Goal: Feedback & Contribution: Contribute content

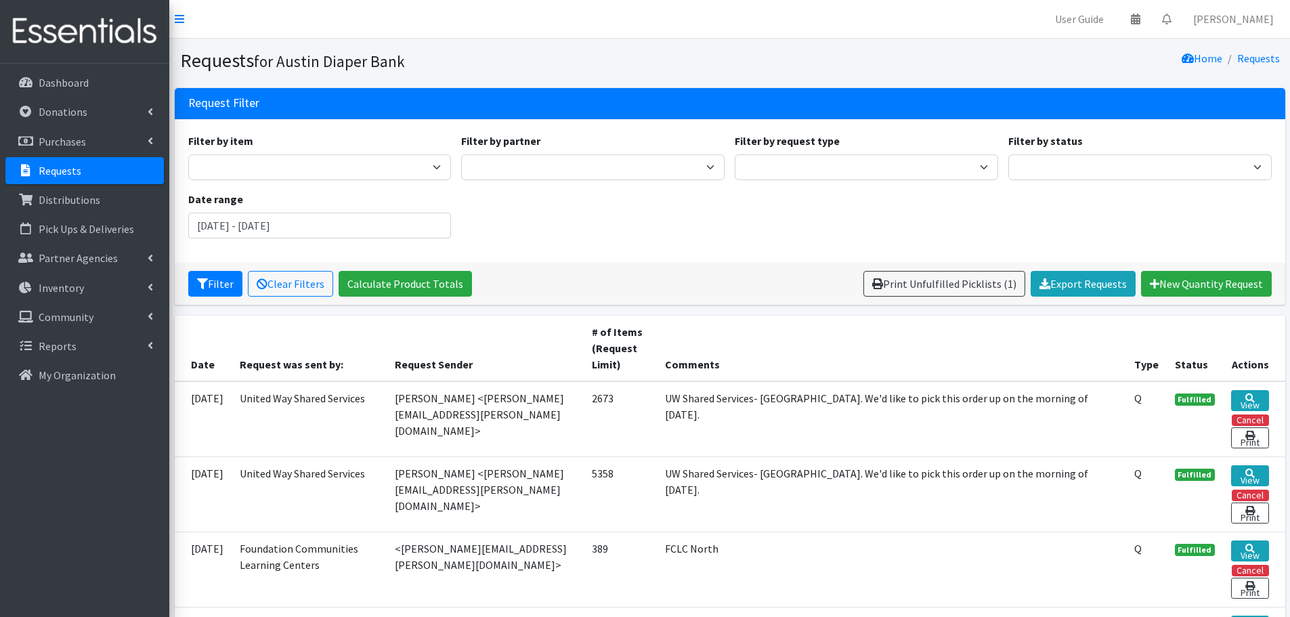
click at [51, 176] on p "Requests" at bounding box center [60, 171] width 43 height 14
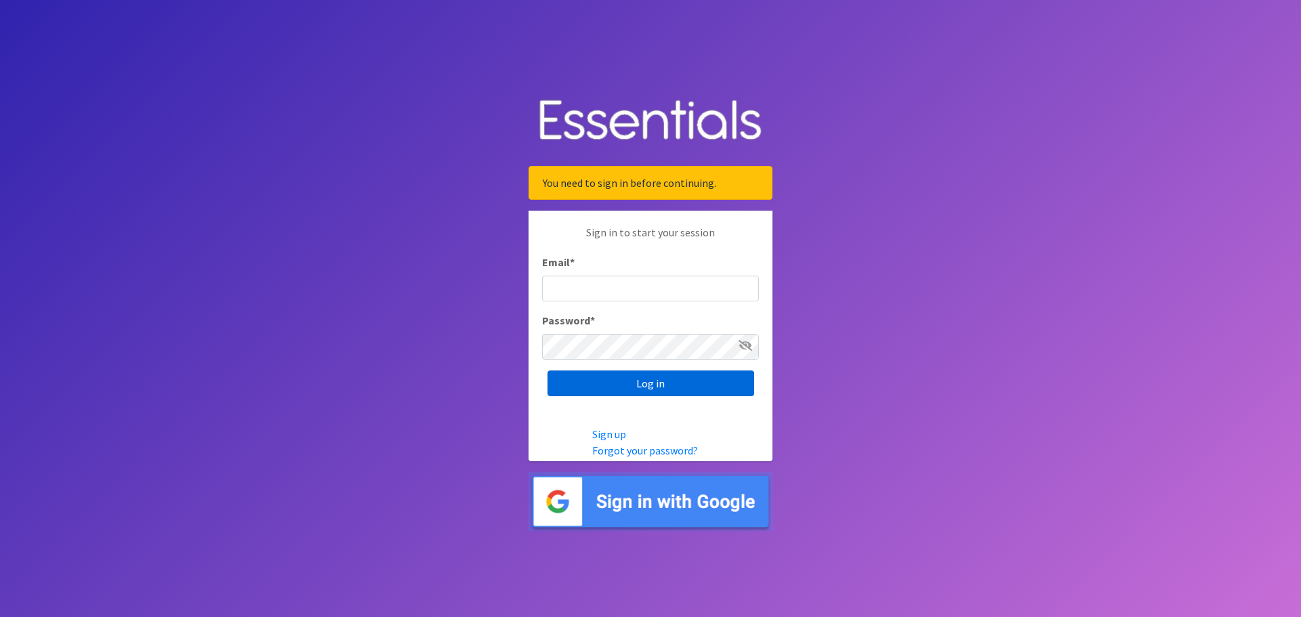
type input "kennethadkins@austindiapers.org"
click at [608, 387] on input "Log in" at bounding box center [650, 384] width 207 height 26
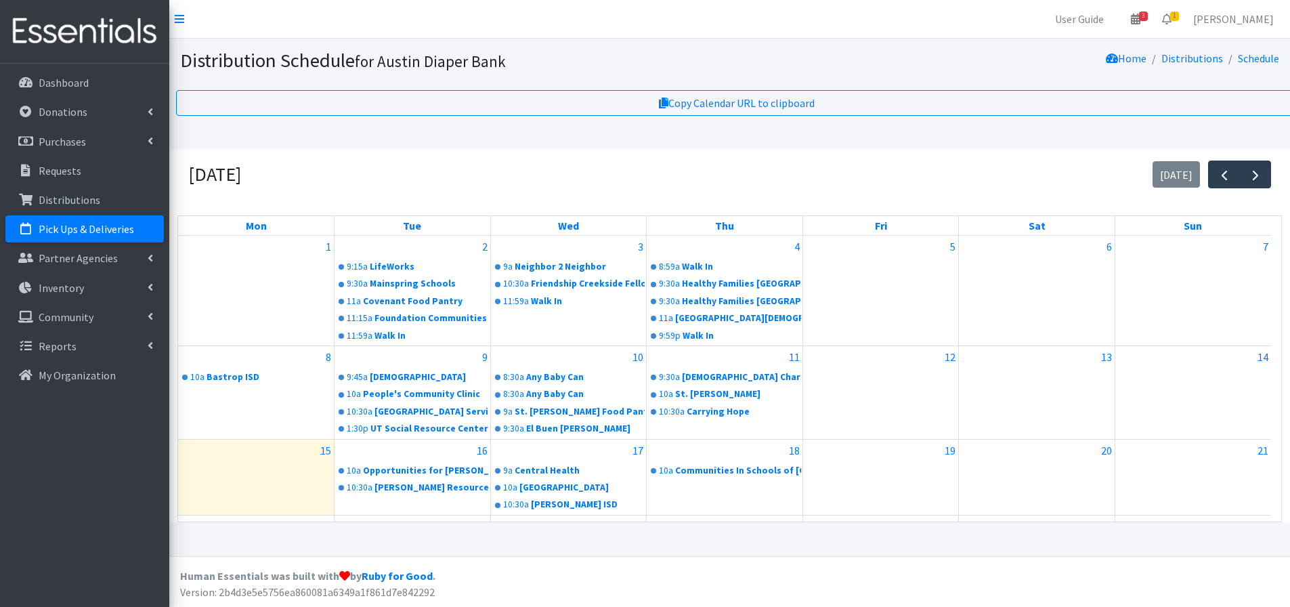
click at [84, 230] on p "Pick Ups & Deliveries" at bounding box center [87, 229] width 96 height 14
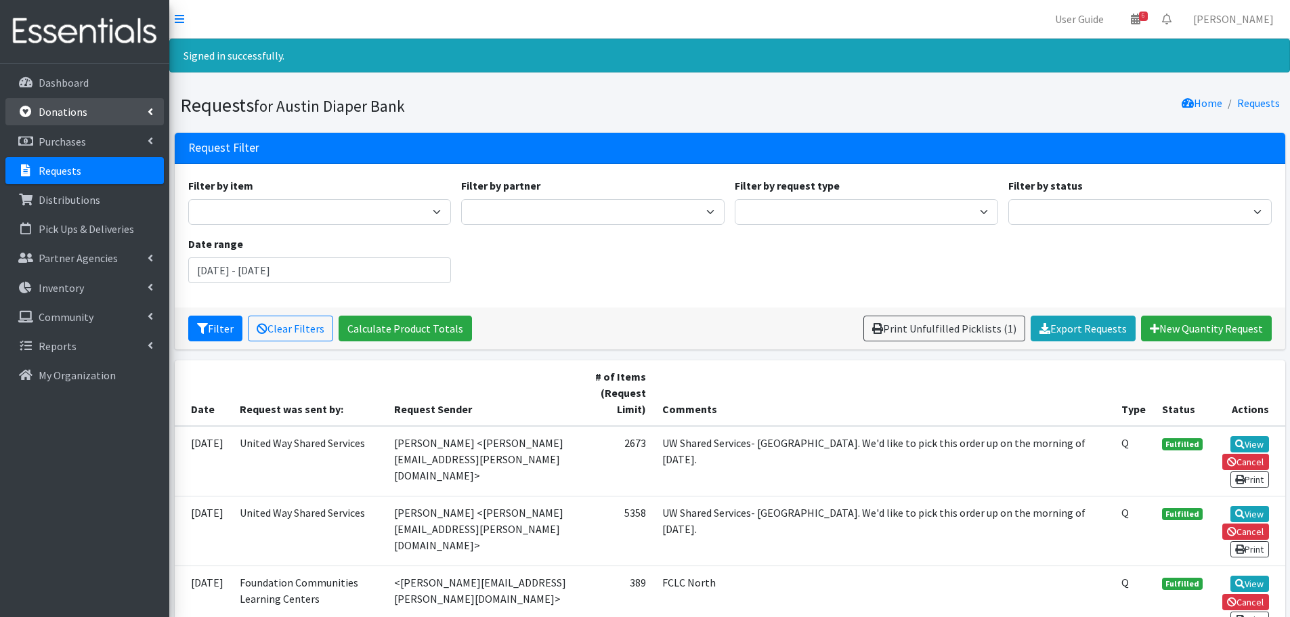
click at [57, 123] on link "Donations" at bounding box center [84, 111] width 159 height 27
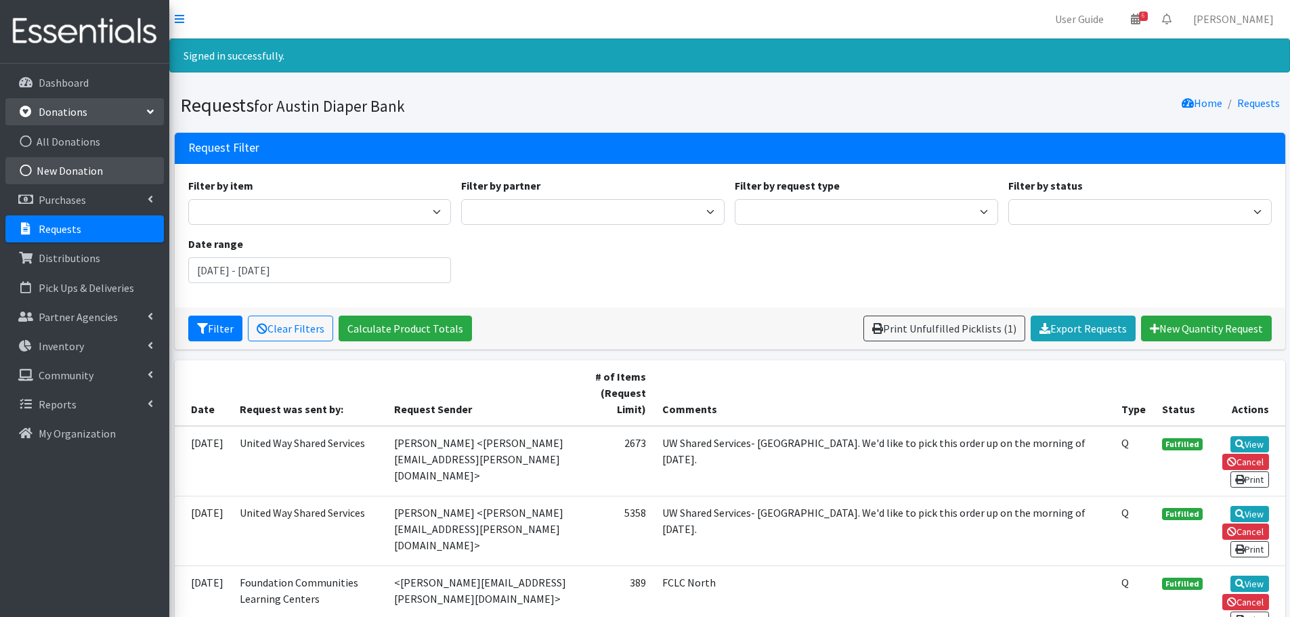
click at [60, 179] on link "New Donation" at bounding box center [84, 170] width 159 height 27
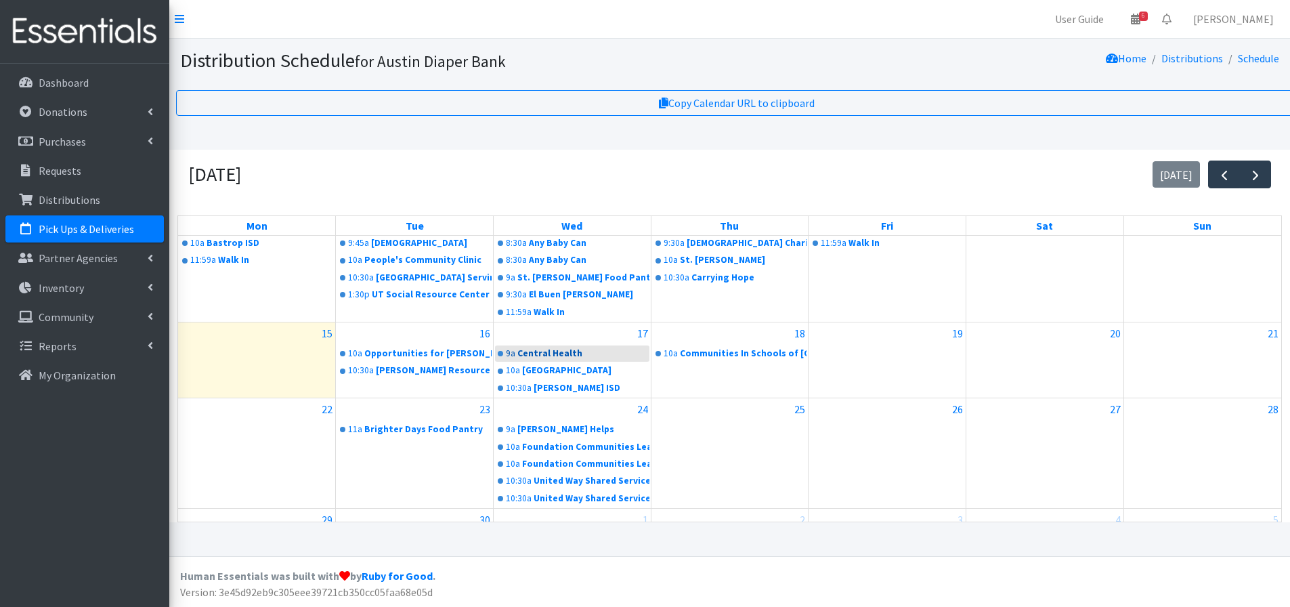
scroll to position [135, 0]
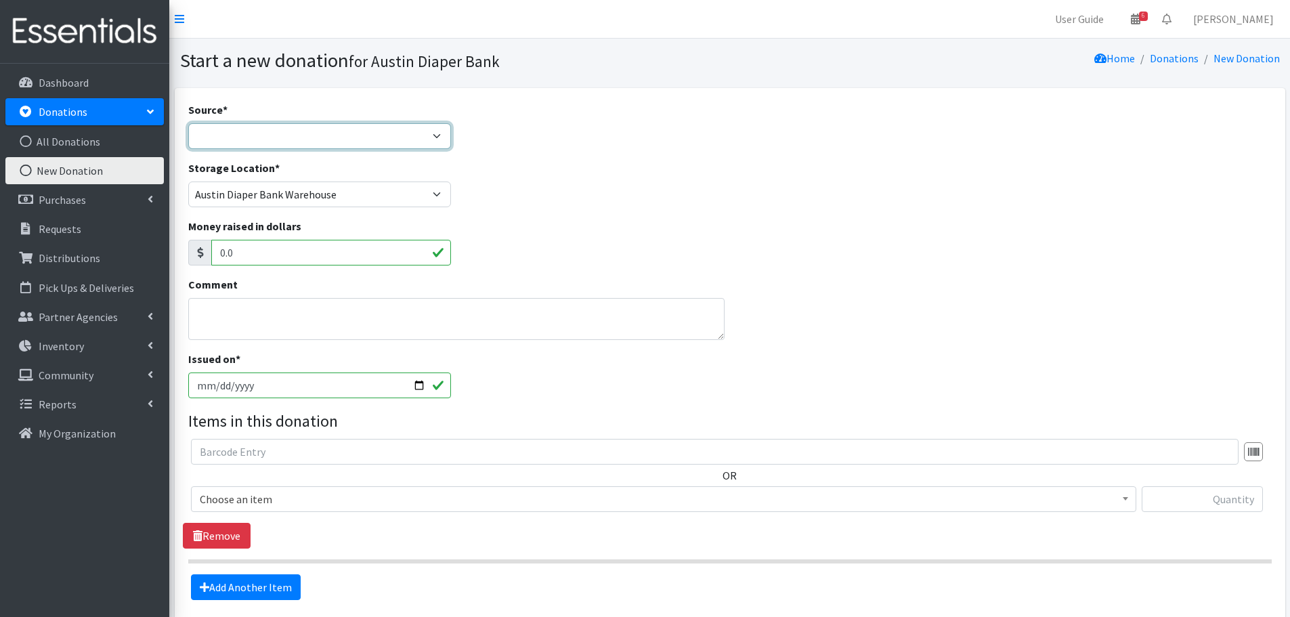
click at [206, 129] on select "Product Drive Manufacturer Donation Site Misc. Donation" at bounding box center [320, 136] width 264 height 26
select select "Donation Site"
click at [188, 123] on select "Product Drive Manufacturer Donation Site Misc. Donation" at bounding box center [320, 136] width 264 height 26
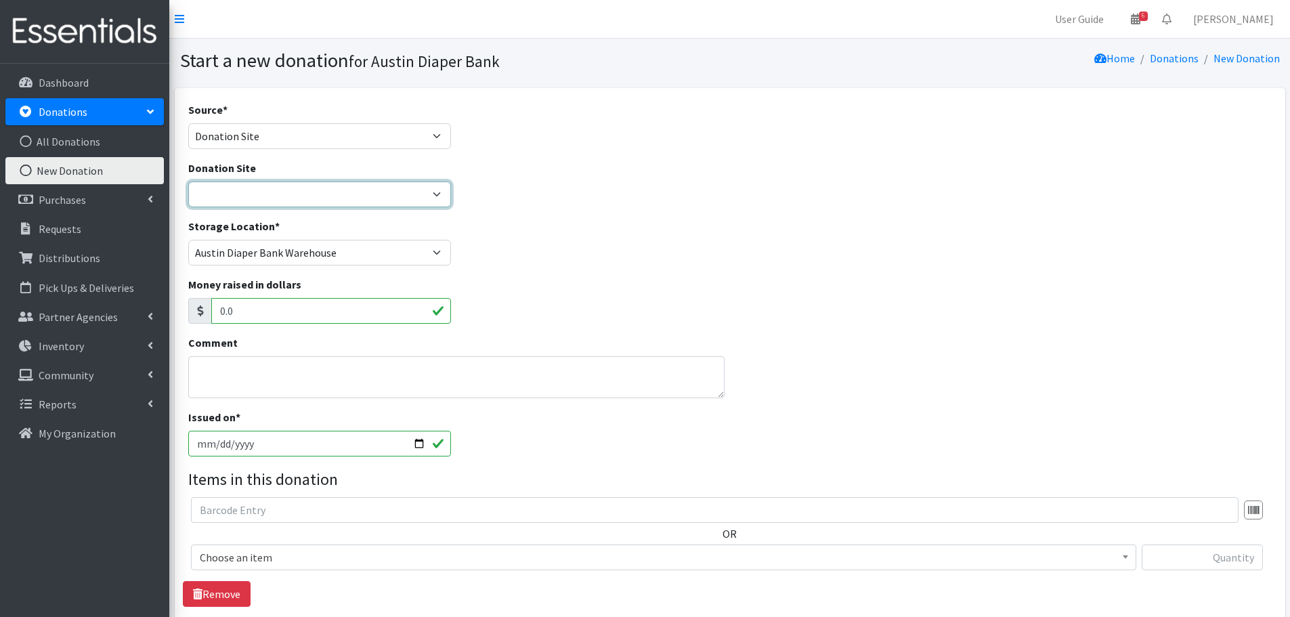
click at [243, 196] on select "ADB Outdoor Bin Amazon Wish List Assistance League Austin Born Big Sky Pediatri…" at bounding box center [320, 195] width 264 height 26
select select "100"
click at [188, 182] on select "ADB Outdoor Bin Amazon Wish List Assistance League Austin Born Big Sky Pediatri…" at bounding box center [320, 195] width 264 height 26
click at [233, 558] on span "Choose an item" at bounding box center [664, 557] width 928 height 19
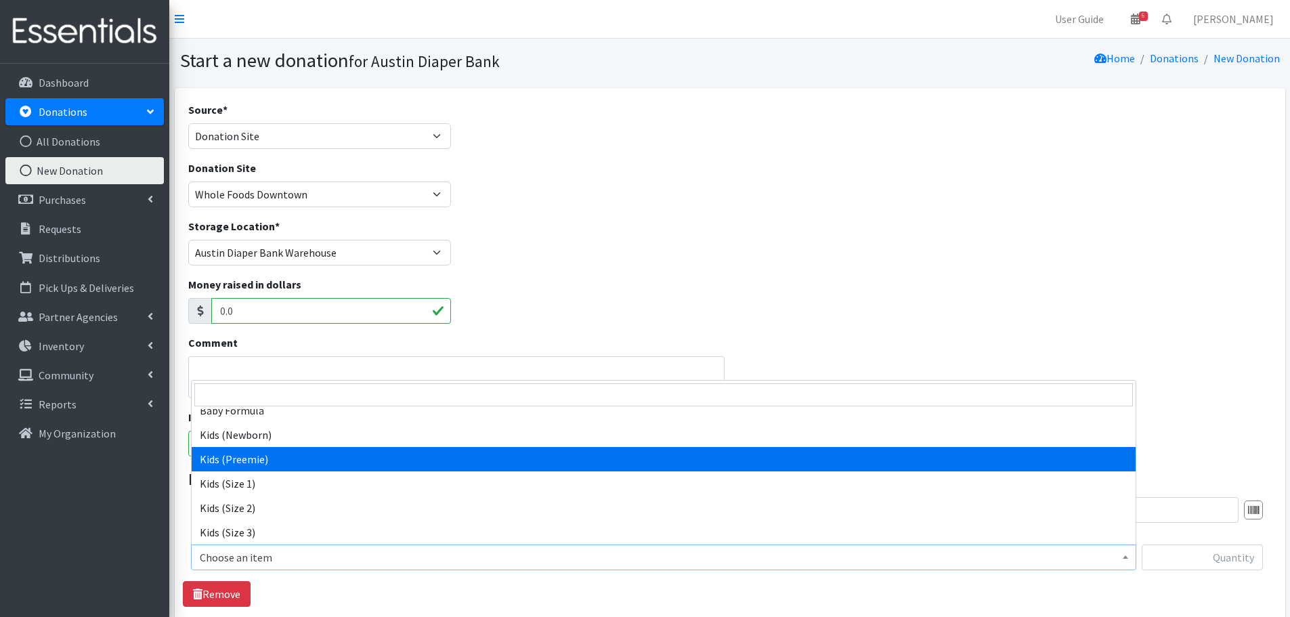
scroll to position [68, 0]
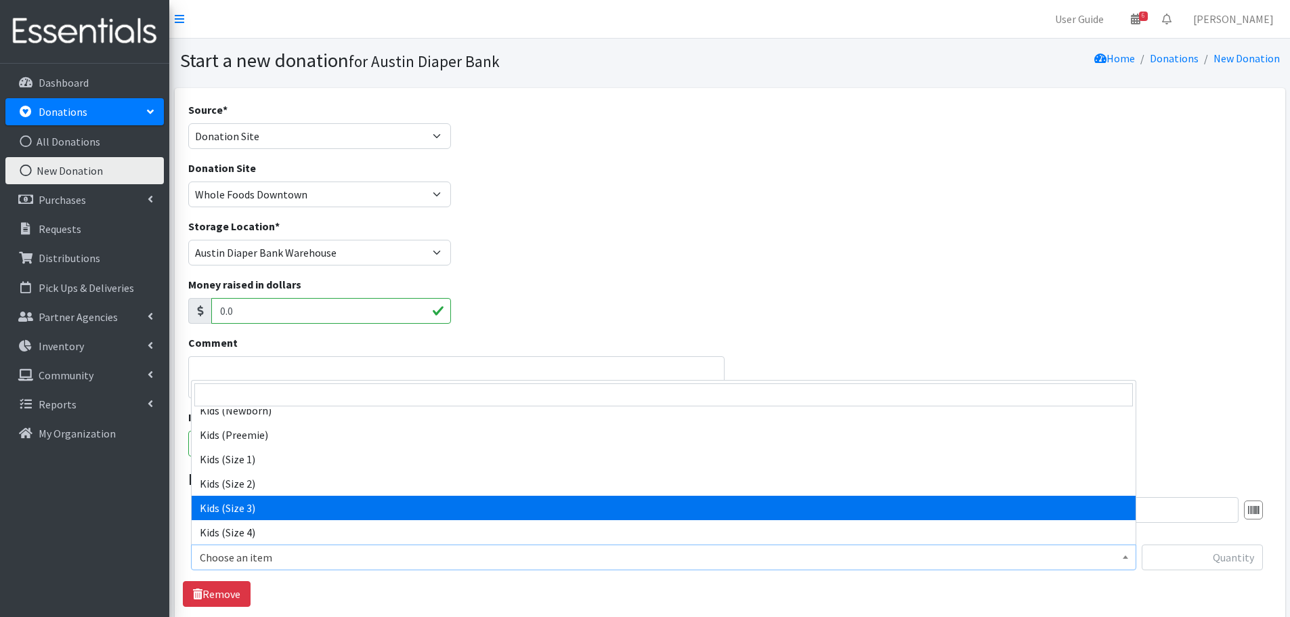
select select "442"
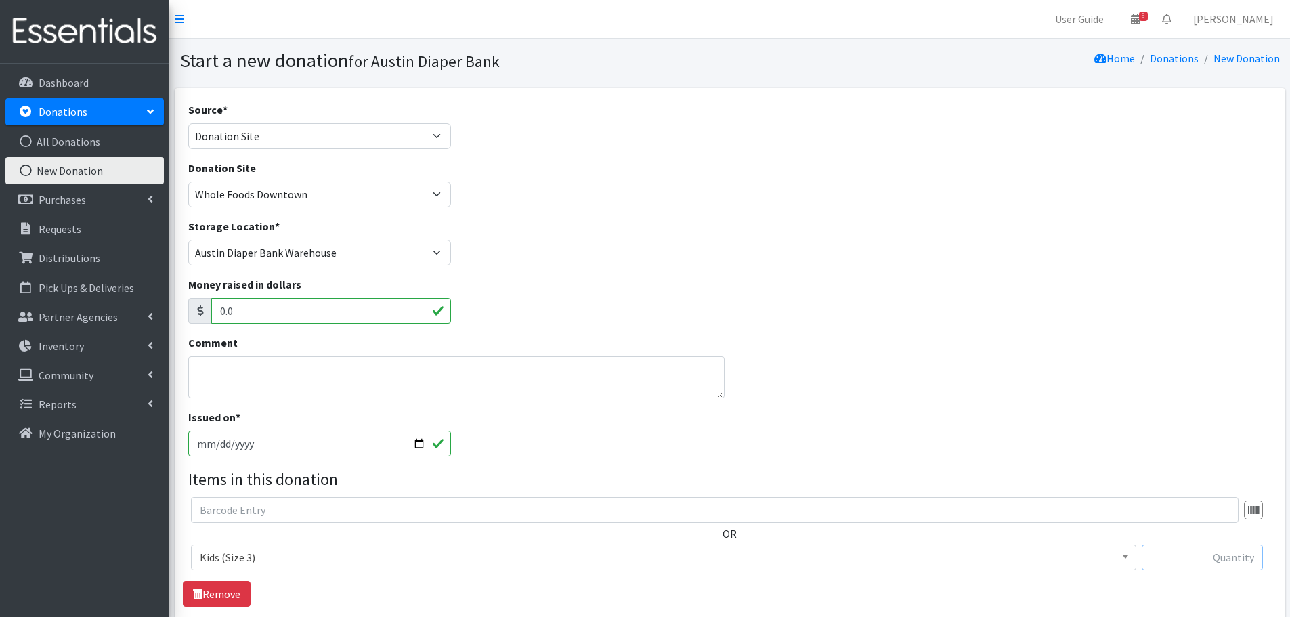
click at [1190, 558] on input "text" at bounding box center [1202, 558] width 121 height 26
type input "52"
click at [1180, 585] on div "OR Choose an item Baby Formula Kids (Newborn) Kids (Preemie) Kids (Size 1) Kids…" at bounding box center [730, 552] width 1094 height 110
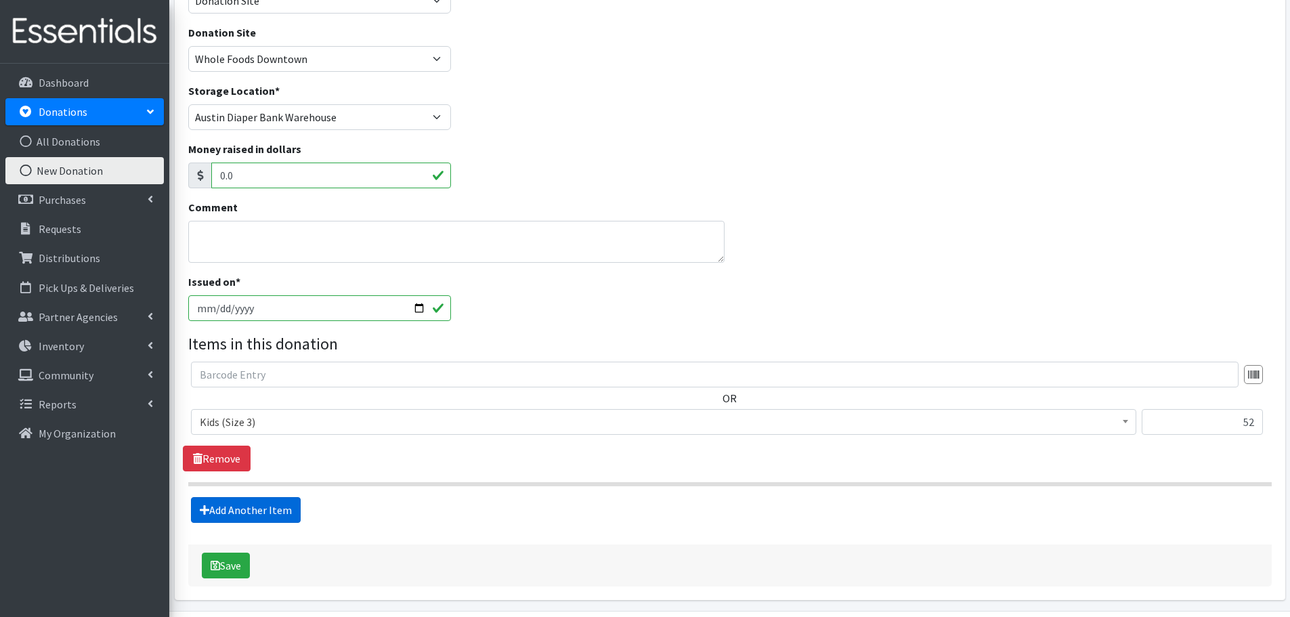
click at [253, 505] on link "Add Another Item" at bounding box center [246, 510] width 110 height 26
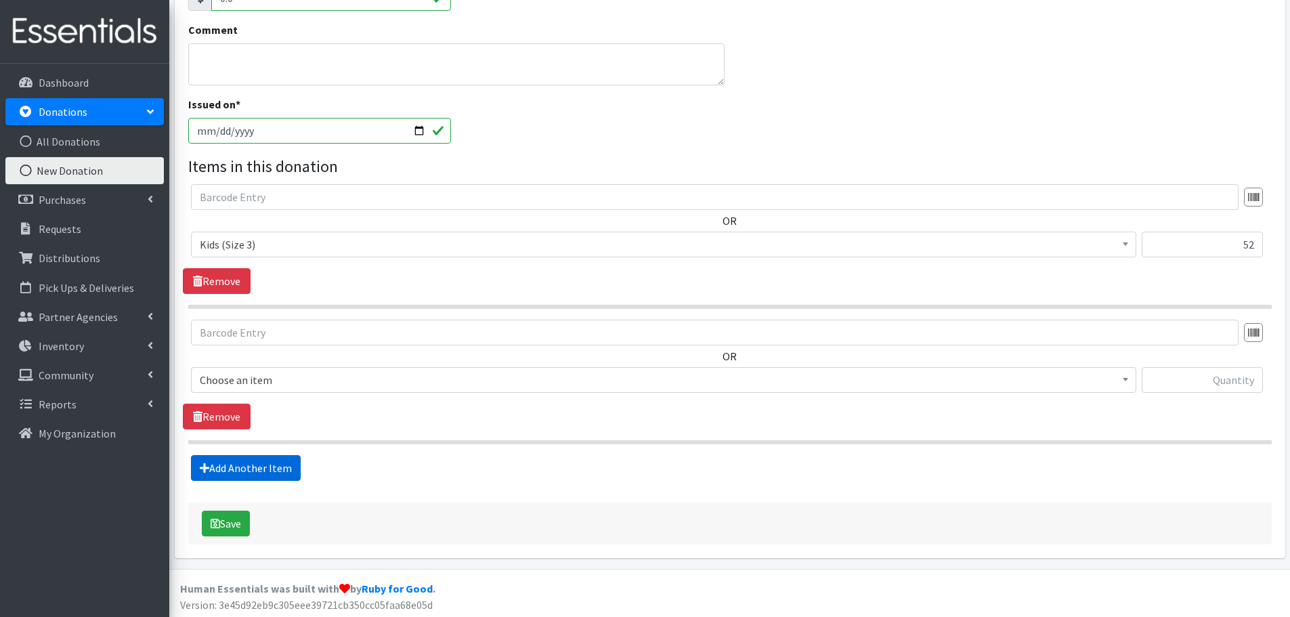
scroll to position [316, 0]
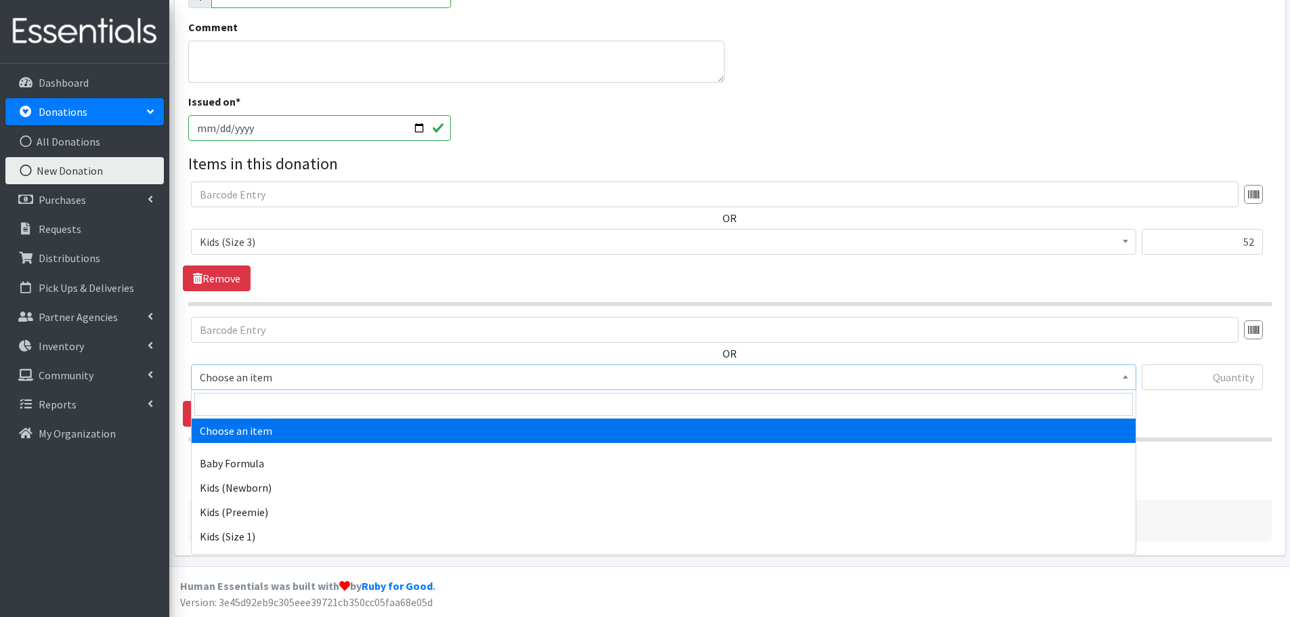
click at [235, 380] on span "Choose an item" at bounding box center [664, 377] width 928 height 19
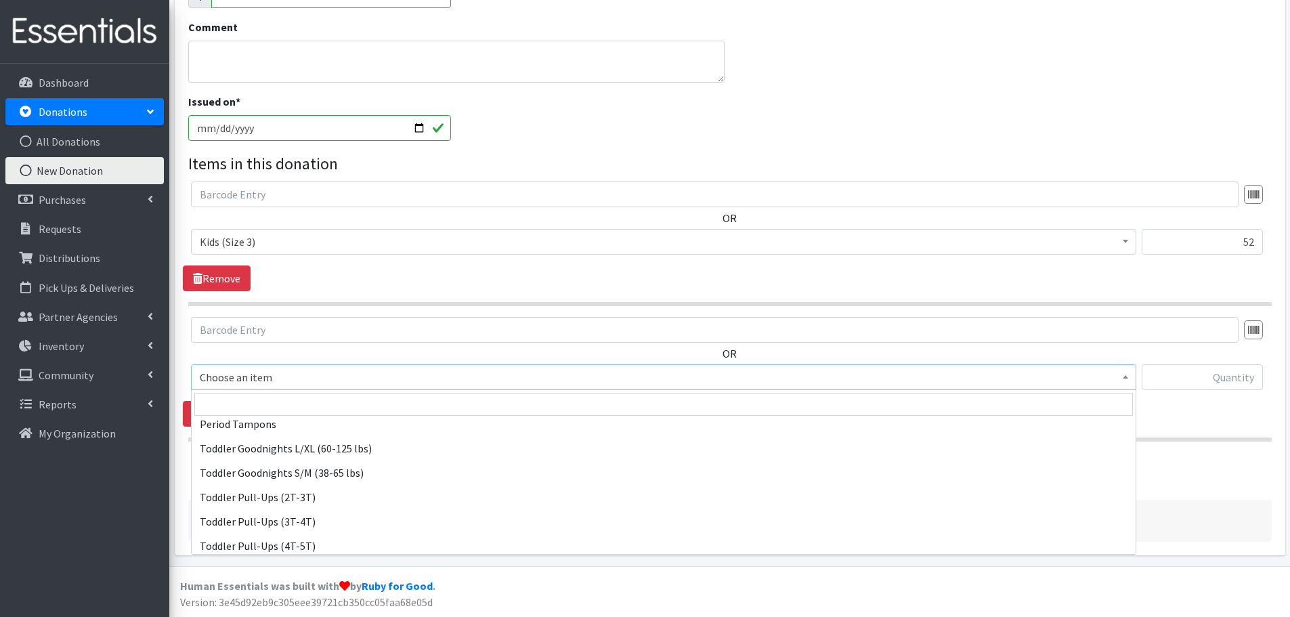
scroll to position [385, 0]
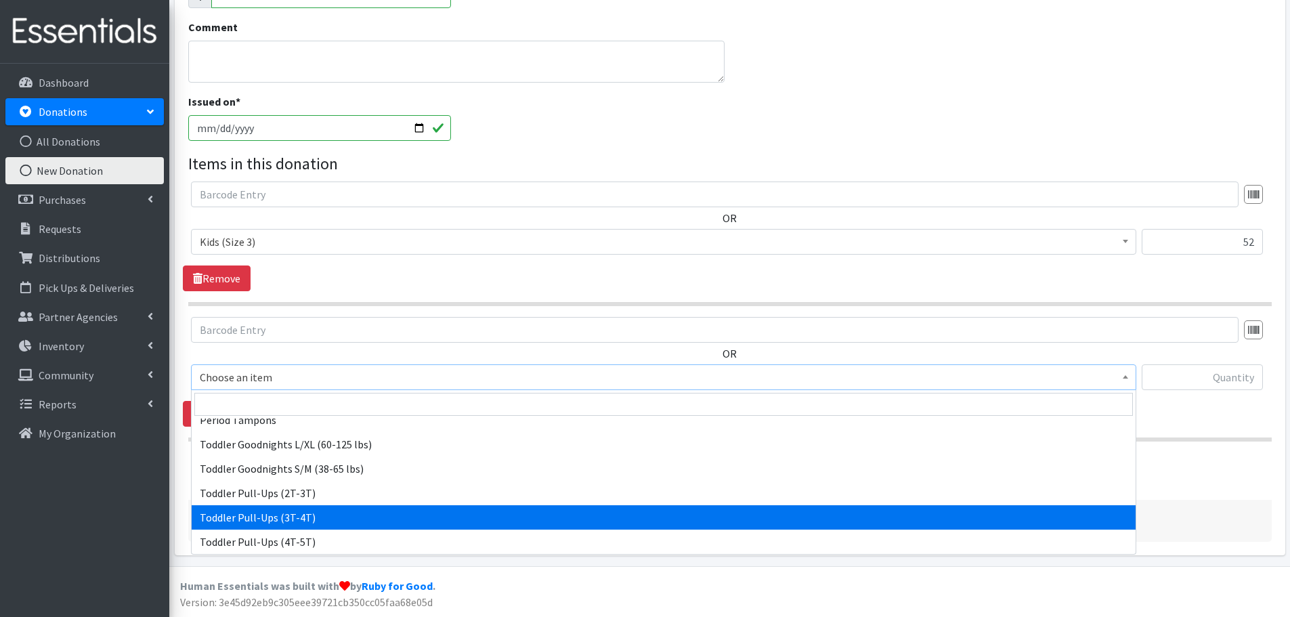
select select "445"
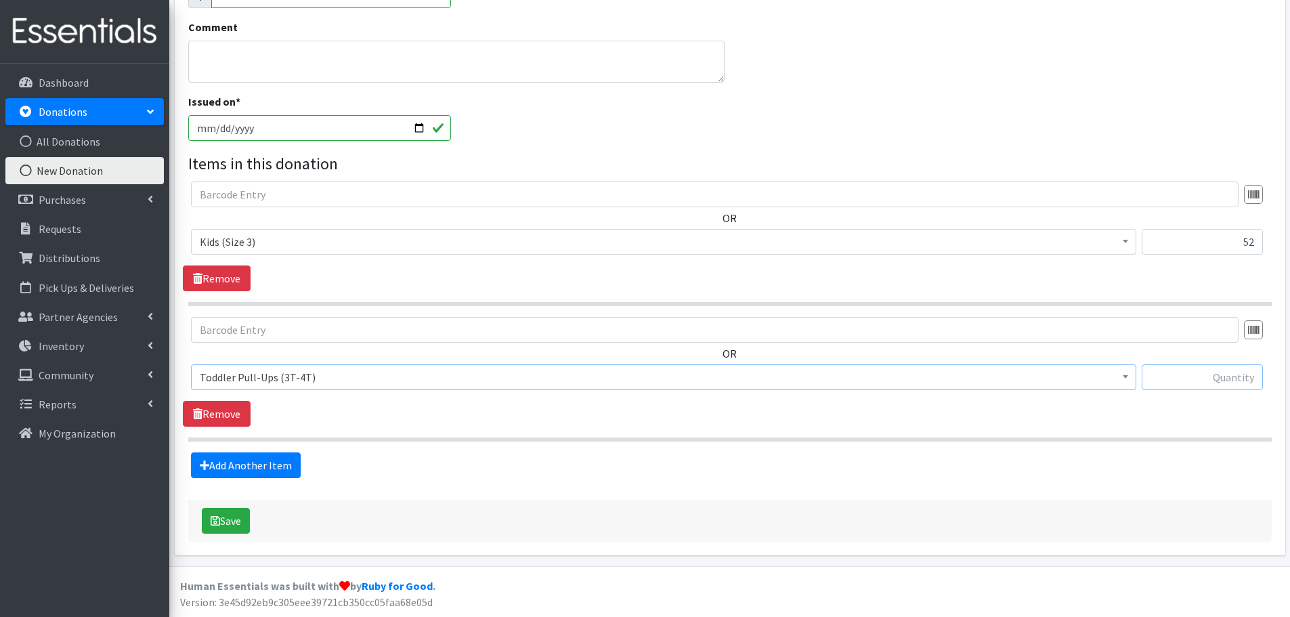
click at [1203, 371] on input "text" at bounding box center [1202, 377] width 121 height 26
type input "58"
click at [236, 522] on button "Save" at bounding box center [226, 521] width 48 height 26
